Goal: Find specific page/section: Find specific page/section

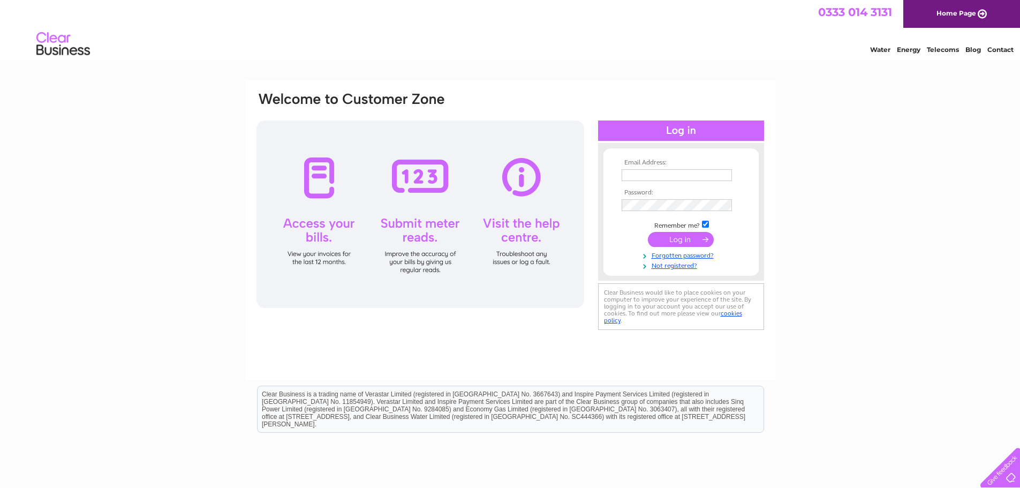
type input "zoe.highfield@pertemps.co.uk"
click at [694, 239] on input "submit" at bounding box center [681, 239] width 66 height 15
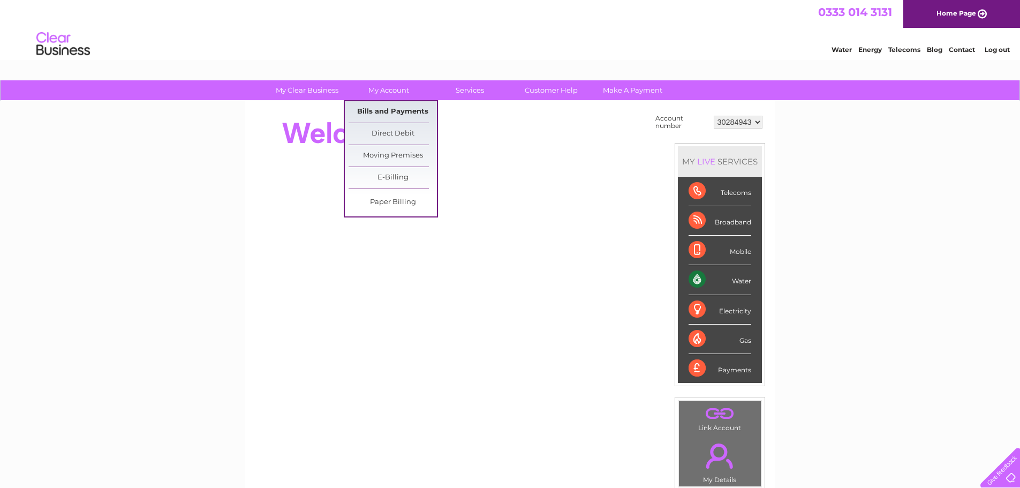
click at [397, 110] on link "Bills and Payments" at bounding box center [393, 111] width 88 height 21
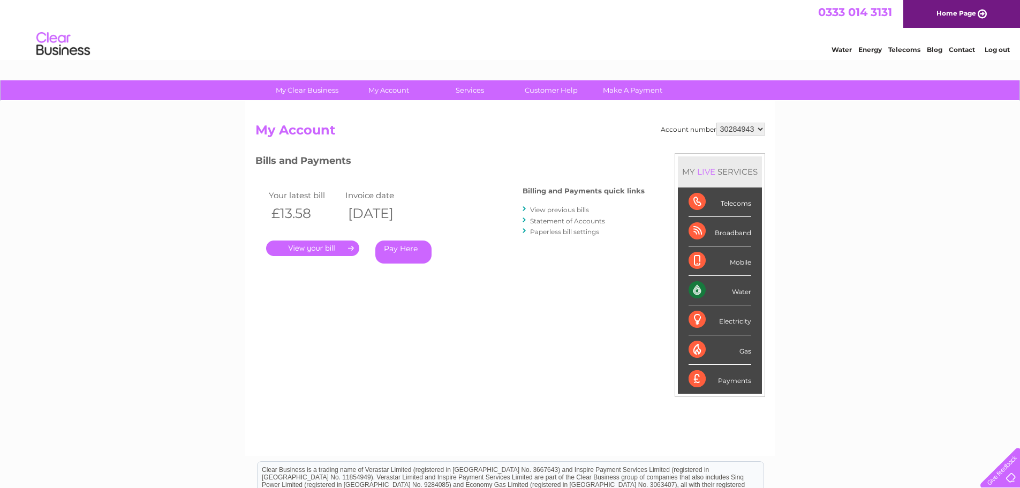
click at [333, 245] on link "." at bounding box center [312, 248] width 93 height 16
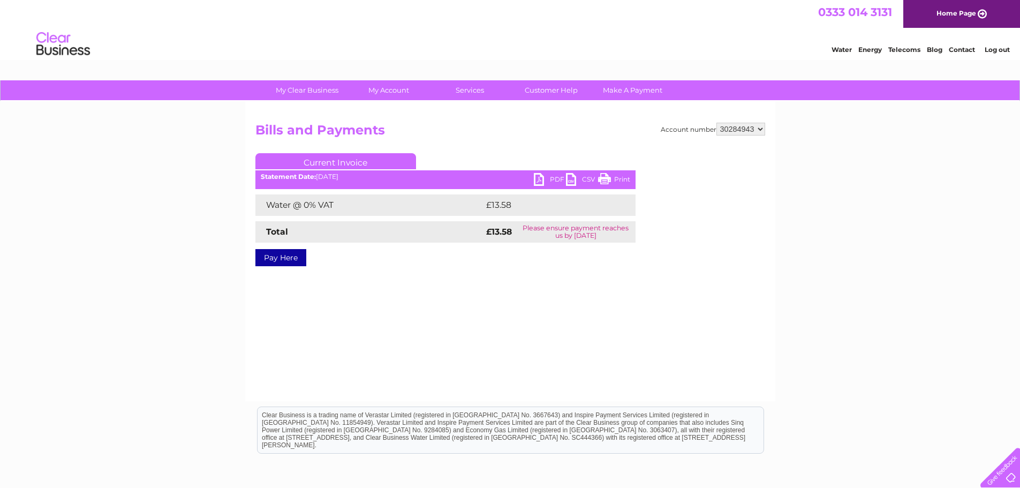
click at [555, 182] on link "PDF" at bounding box center [550, 181] width 32 height 16
